Goal: Find specific page/section: Find specific page/section

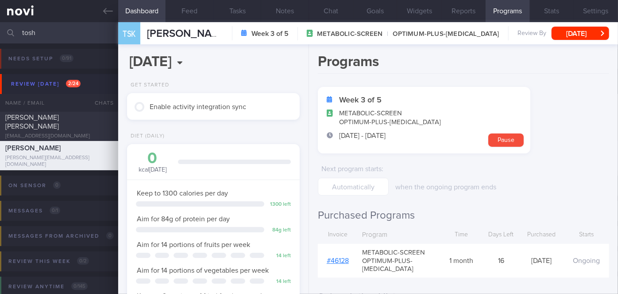
scroll to position [70, 0]
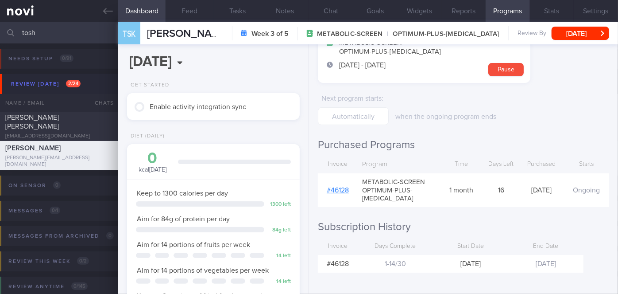
click at [52, 31] on input "tosh" at bounding box center [309, 32] width 618 height 21
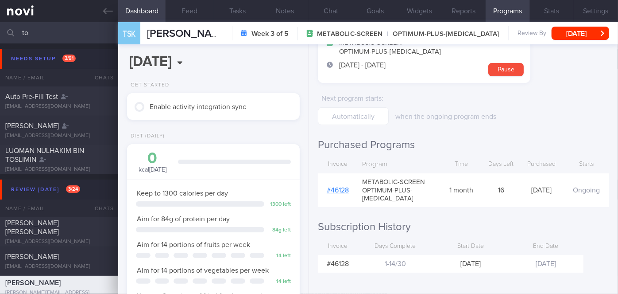
type input "t"
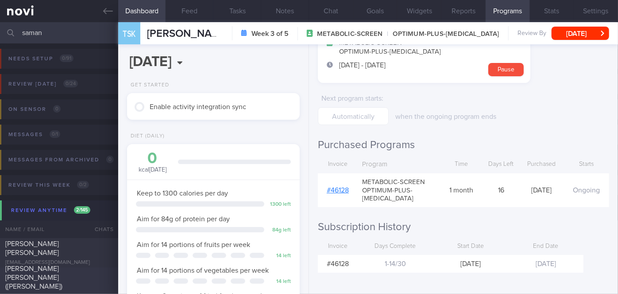
type input "saman"
click at [86, 280] on div "[PERSON_NAME] [PERSON_NAME] ([PERSON_NAME])" at bounding box center [57, 277] width 105 height 27
select select "8"
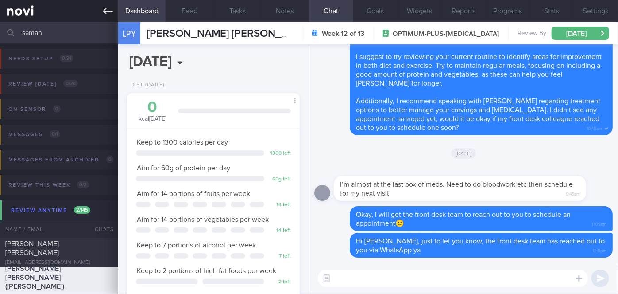
click at [109, 12] on icon at bounding box center [108, 11] width 10 height 10
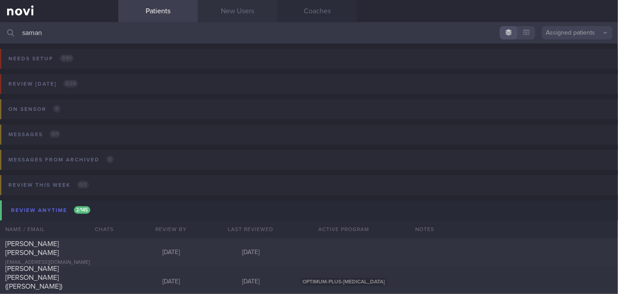
click at [230, 14] on link "New Users" at bounding box center [238, 11] width 80 height 22
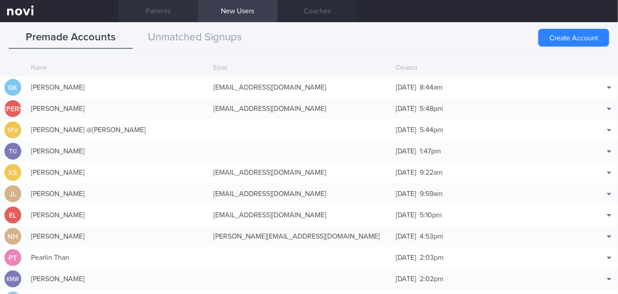
click at [152, 13] on link "Patients" at bounding box center [158, 11] width 80 height 22
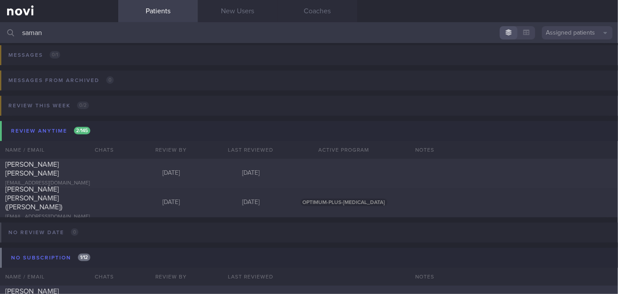
scroll to position [129, 0]
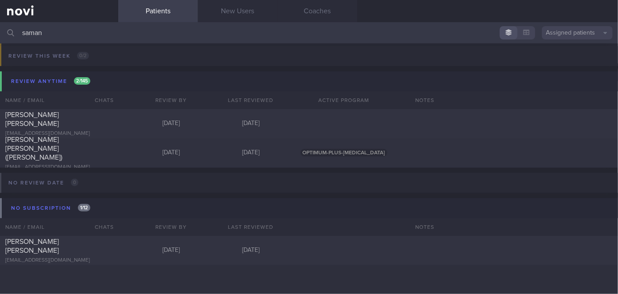
drag, startPoint x: 35, startPoint y: 26, endPoint x: 0, endPoint y: 24, distance: 35.5
click at [0, 24] on input "saman" at bounding box center [309, 32] width 618 height 21
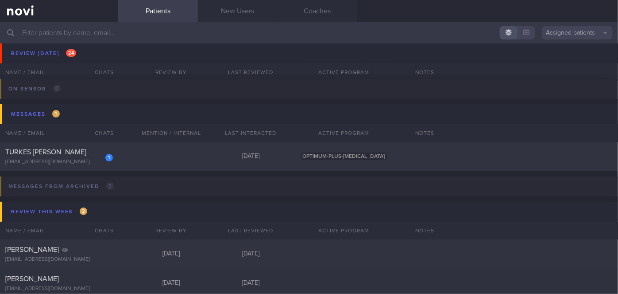
scroll to position [3378, 0]
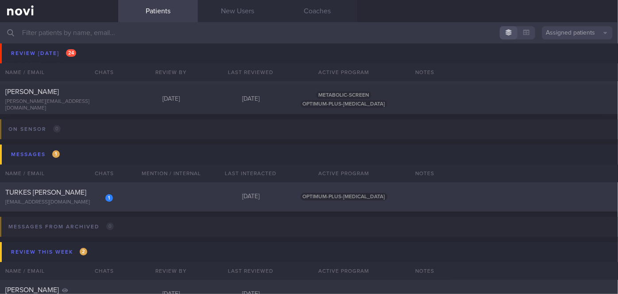
click at [130, 202] on div "1 TURKES [PERSON_NAME] [EMAIL_ADDRESS][DOMAIN_NAME] [DATE] OPTIMUM-PLUS-[MEDICA…" at bounding box center [309, 196] width 618 height 29
select select "8"
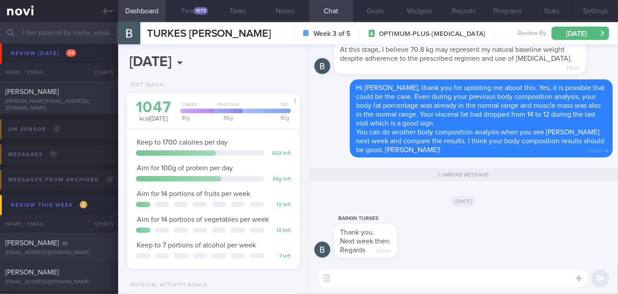
scroll to position [184, 0]
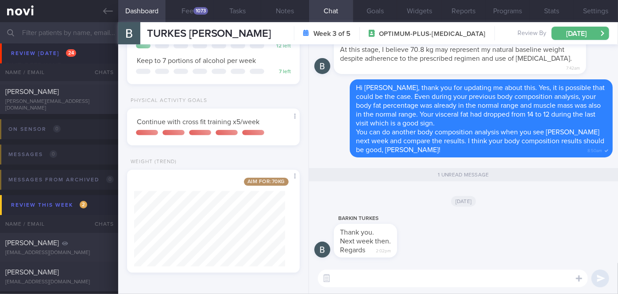
click at [424, 279] on textarea at bounding box center [453, 278] width 270 height 18
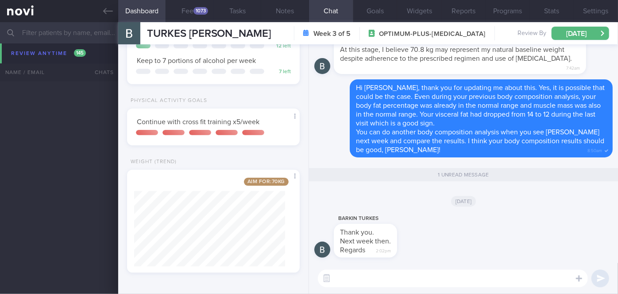
scroll to position [5834, 0]
